Goal: Transaction & Acquisition: Subscribe to service/newsletter

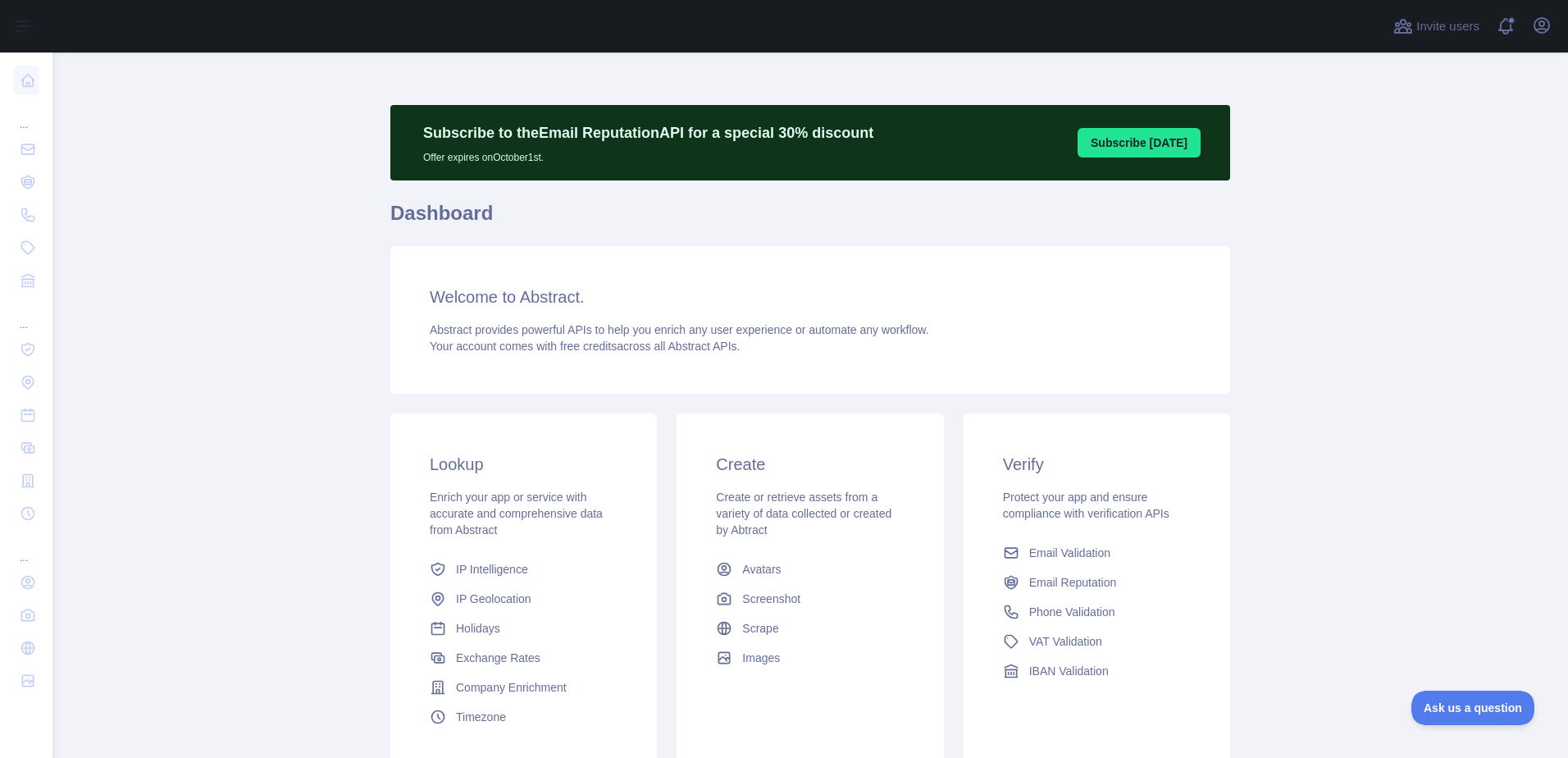
click at [1076, 554] on span "Email Validation" at bounding box center [1070, 553] width 81 height 17
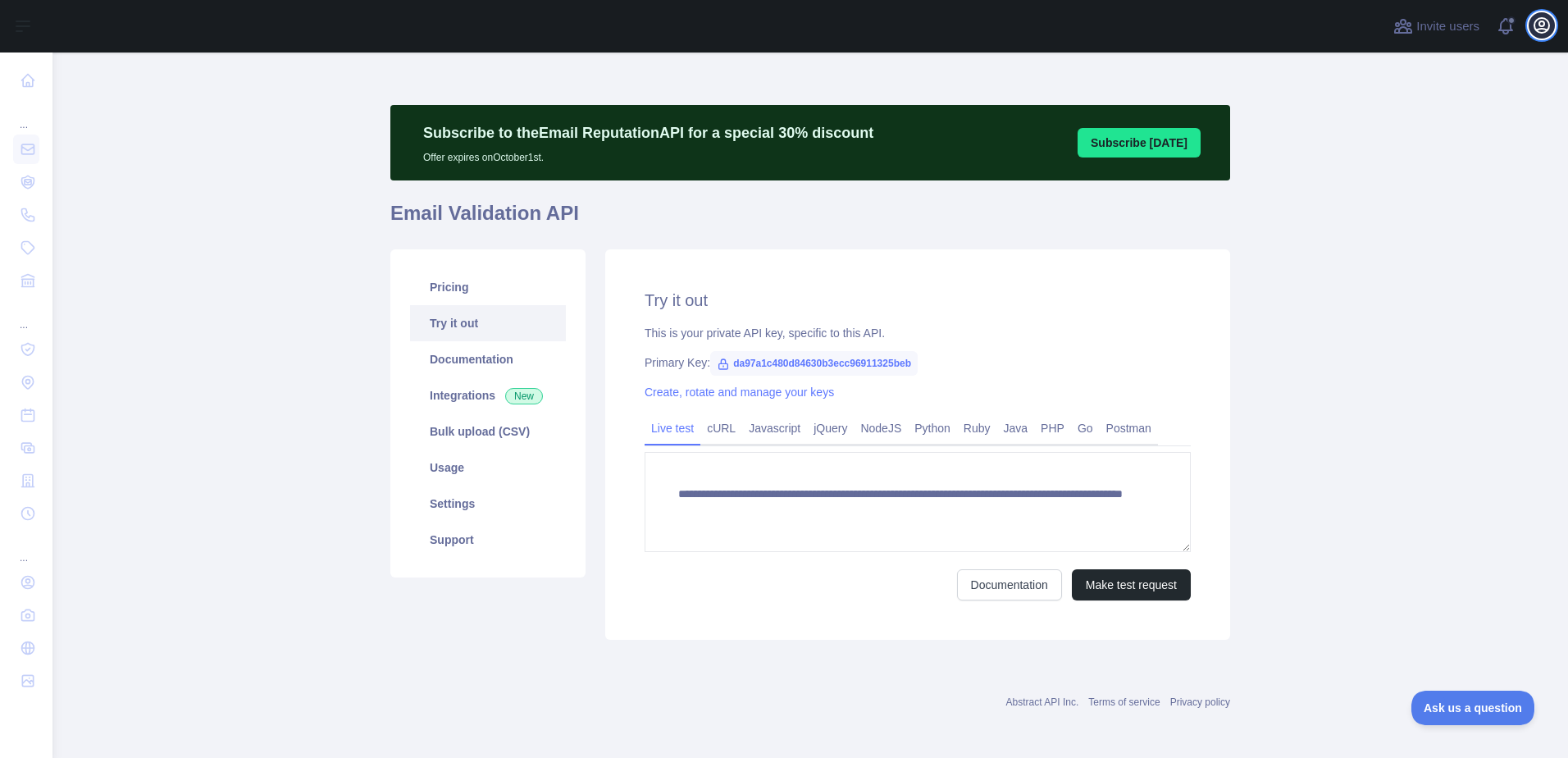
click at [1548, 31] on icon "button" at bounding box center [1541, 26] width 15 height 15
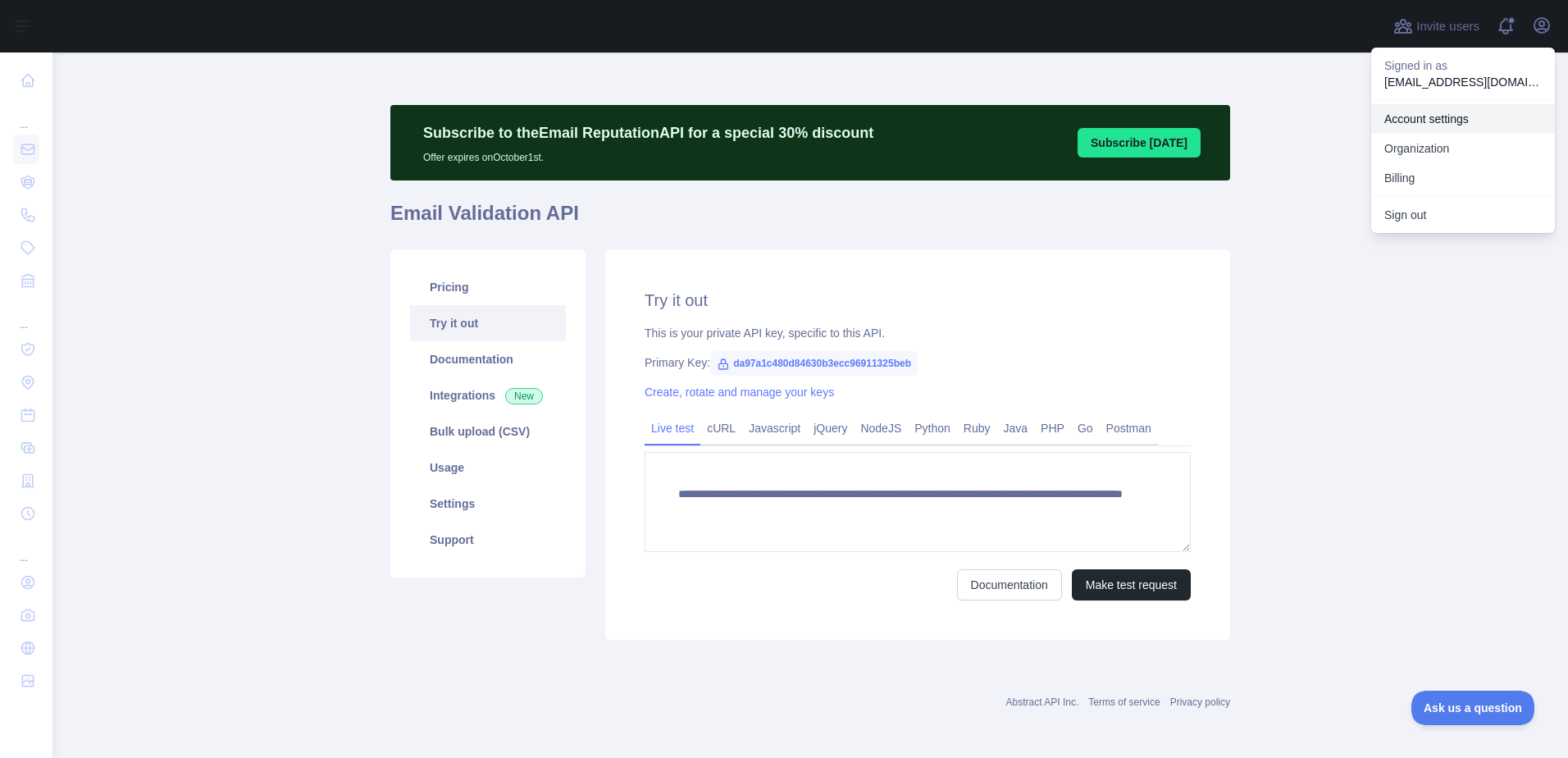
click at [1430, 114] on link "Account settings" at bounding box center [1462, 119] width 183 height 30
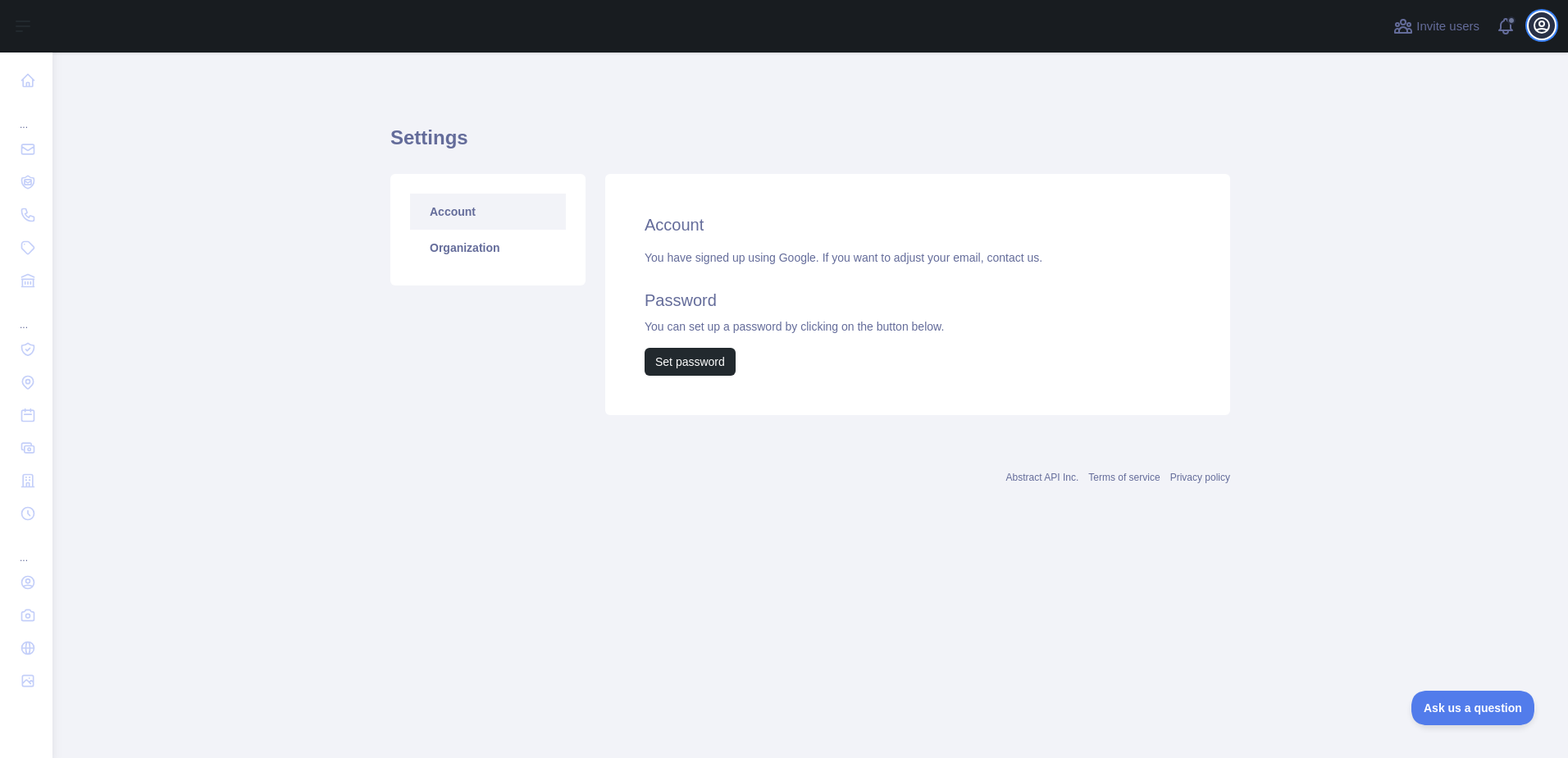
click at [1546, 16] on icon "button" at bounding box center [1541, 26] width 20 height 20
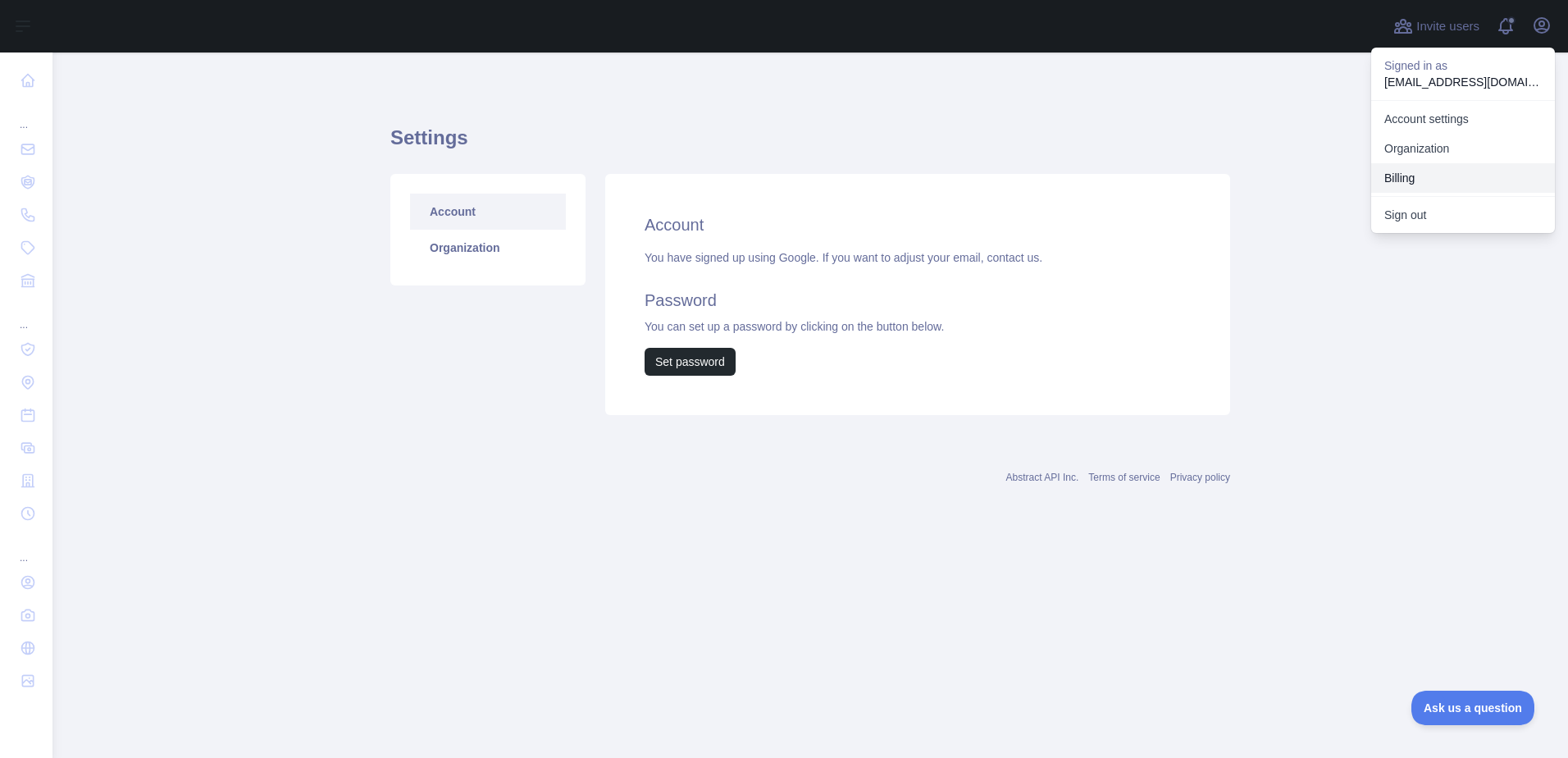
click at [1405, 172] on button "Billing" at bounding box center [1462, 178] width 183 height 30
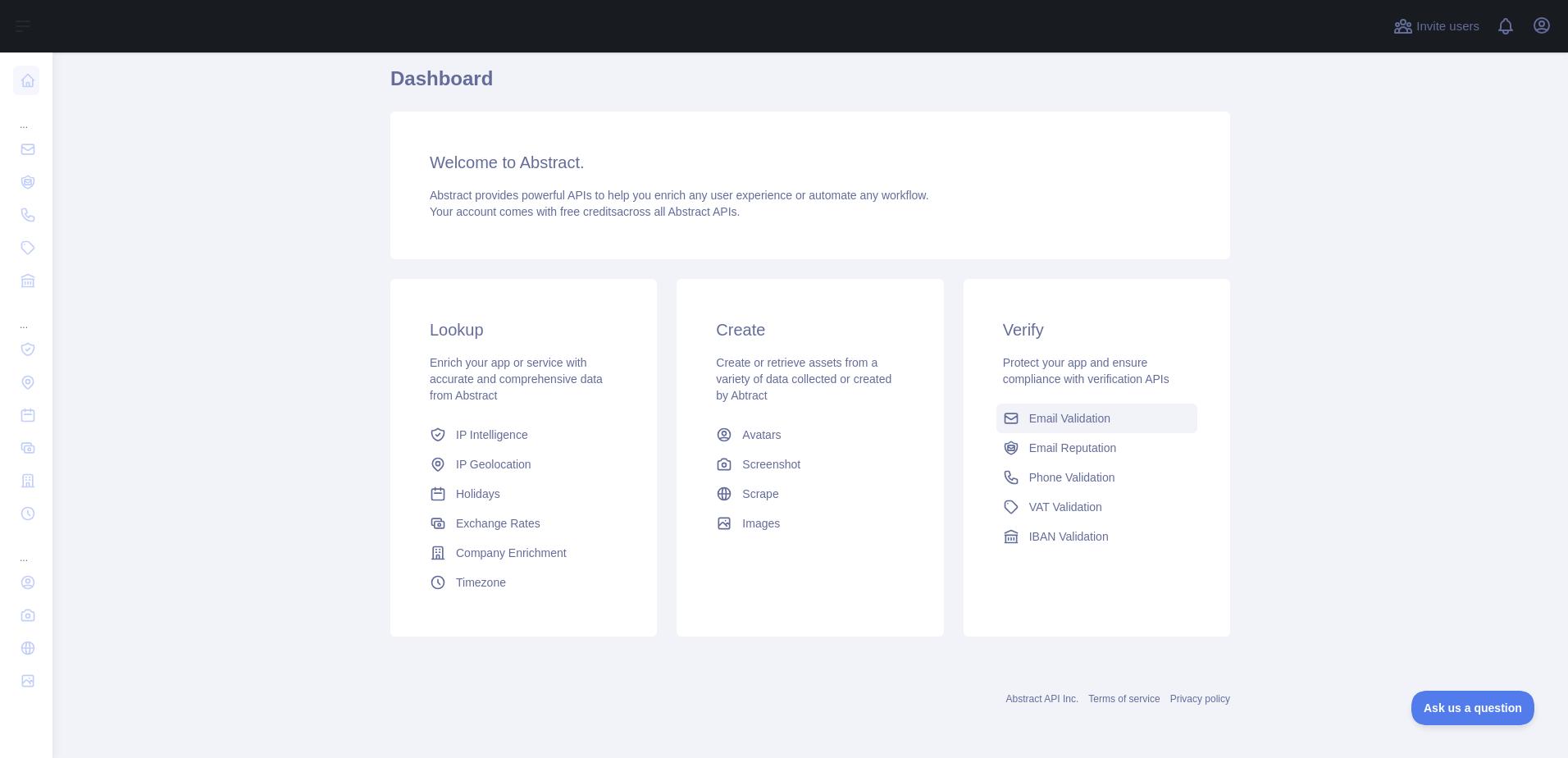
click at [1110, 420] on link "Email Validation" at bounding box center [1096, 418] width 201 height 30
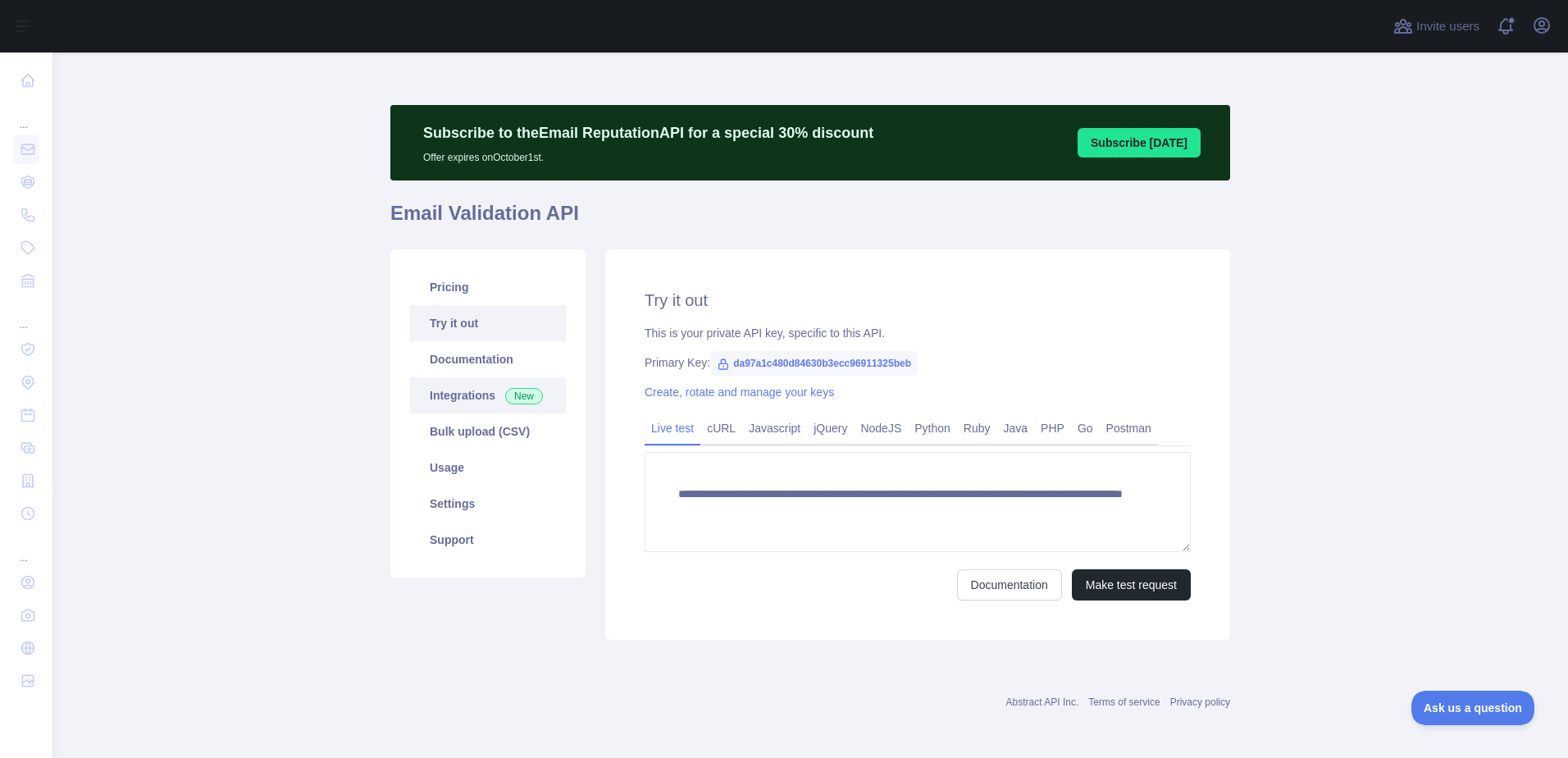
click at [449, 390] on link "Integrations New" at bounding box center [488, 396] width 156 height 36
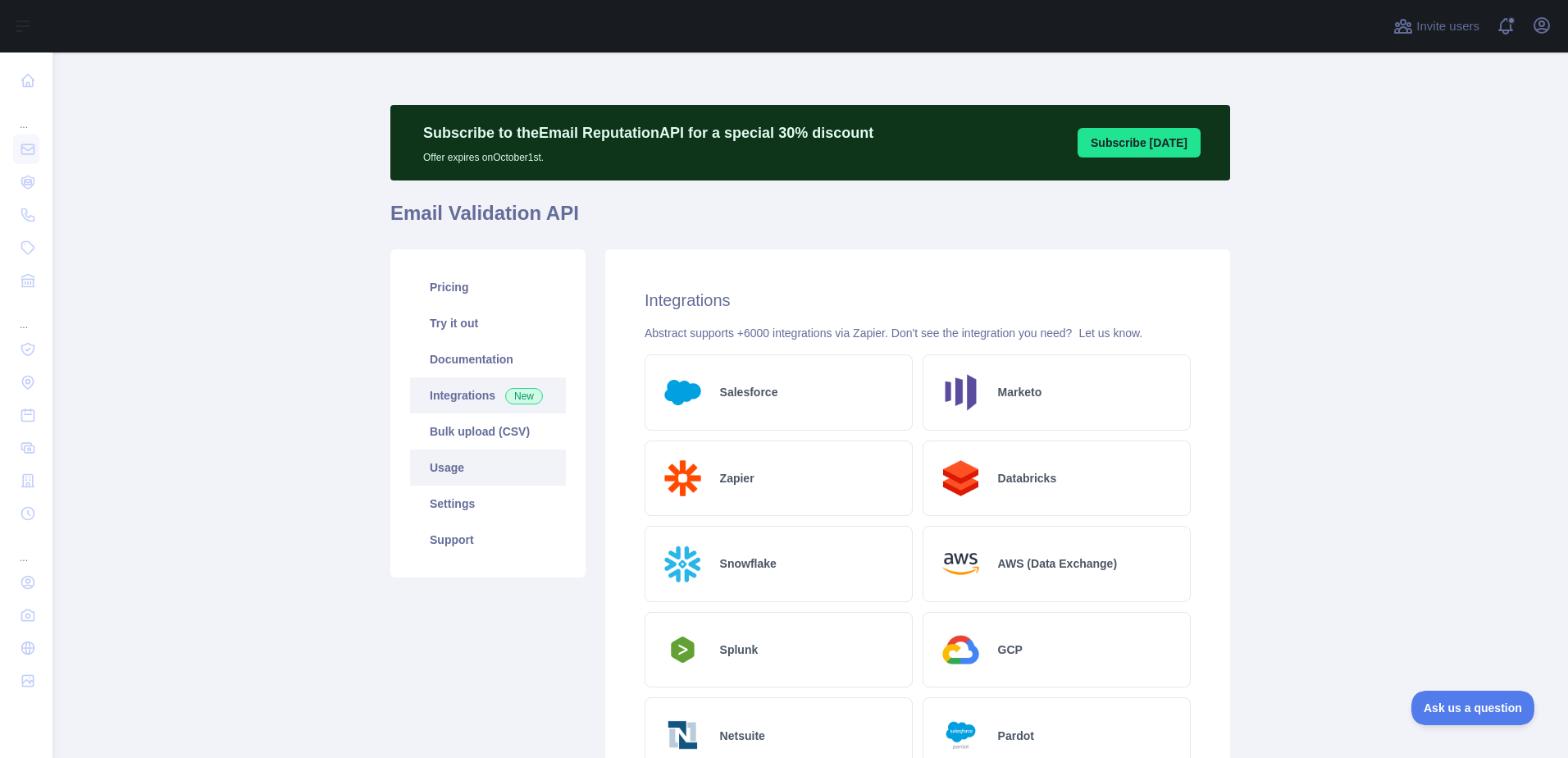
click at [454, 476] on link "Usage" at bounding box center [488, 468] width 156 height 36
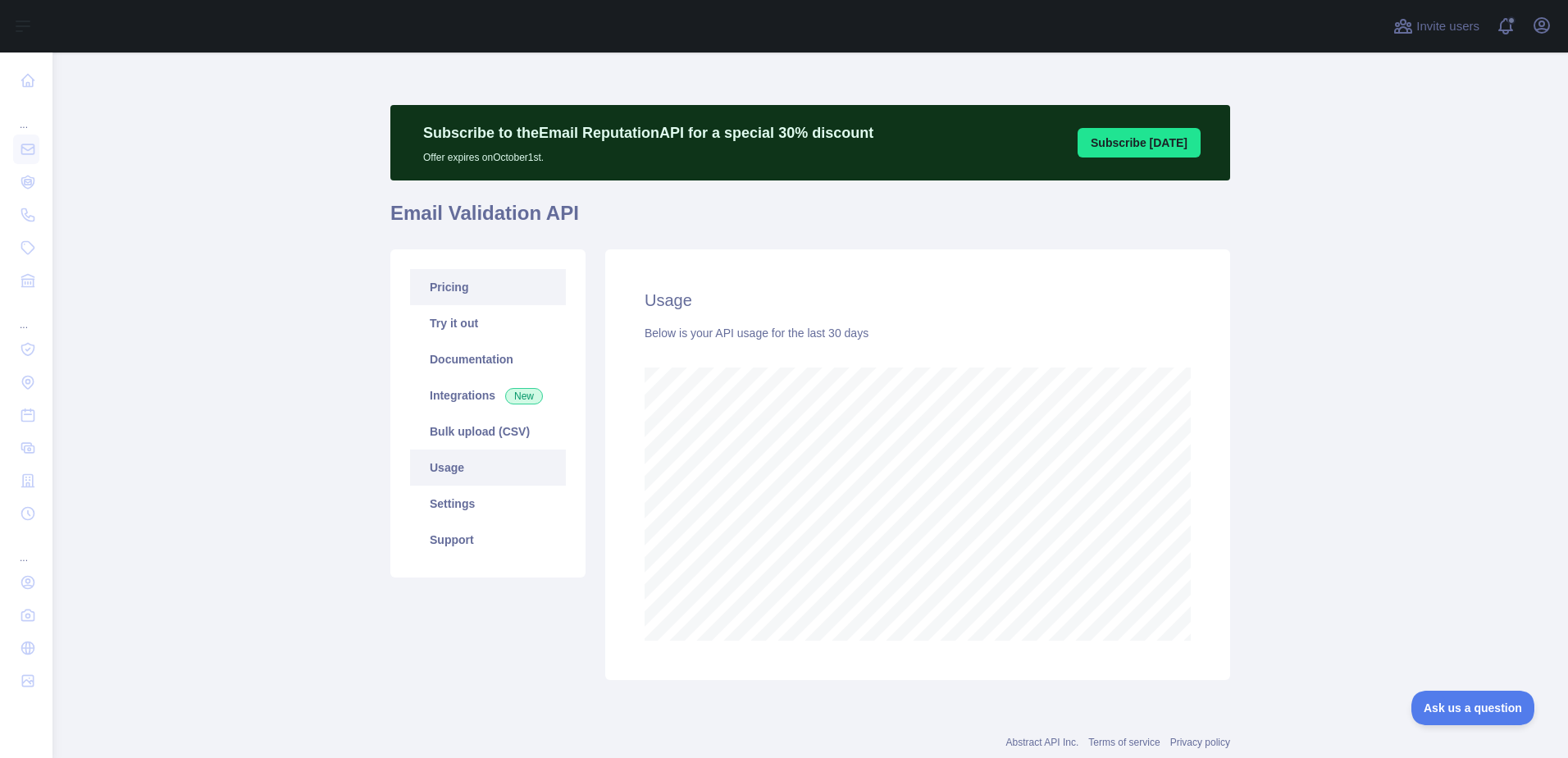
click at [456, 280] on link "Pricing" at bounding box center [488, 287] width 156 height 36
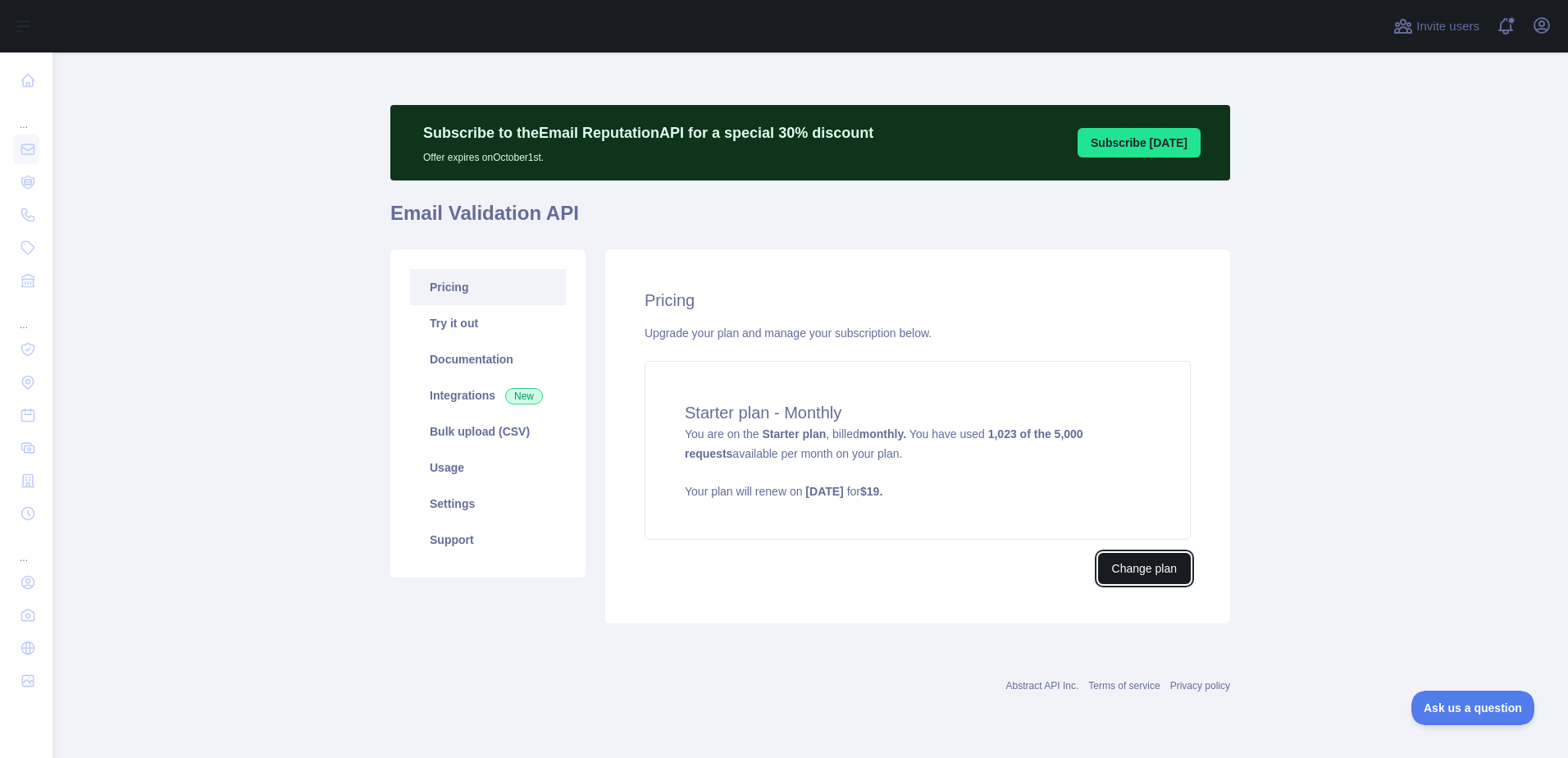
click at [1156, 566] on button "Change plan" at bounding box center [1144, 568] width 93 height 32
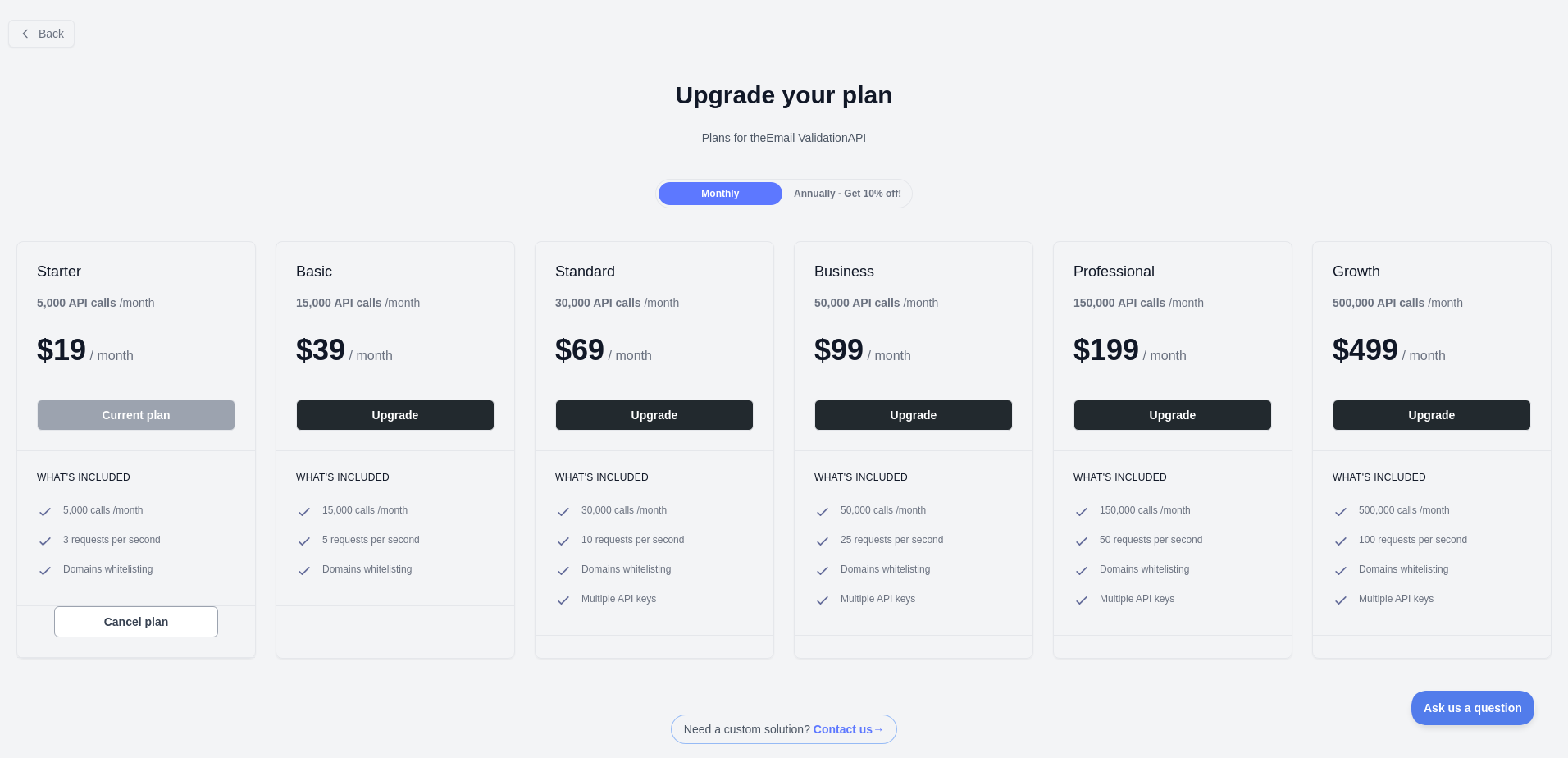
click at [823, 201] on div "Annually - Get 10% off!" at bounding box center [847, 194] width 124 height 23
